Goal: Go to known website: Go to known website

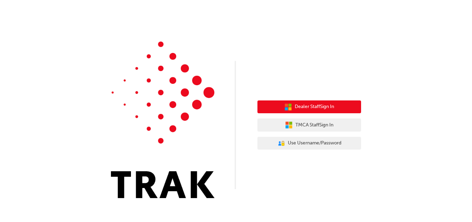
click at [312, 109] on span "Dealer Staff Sign In" at bounding box center [314, 107] width 39 height 8
